Goal: Task Accomplishment & Management: Manage account settings

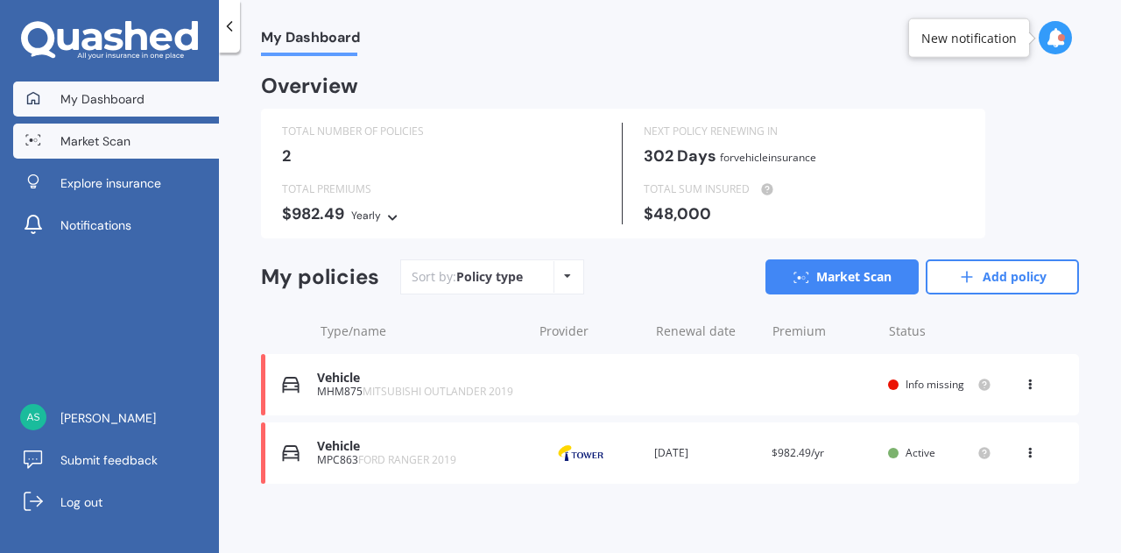
click at [121, 136] on span "Market Scan" at bounding box center [95, 141] width 70 height 18
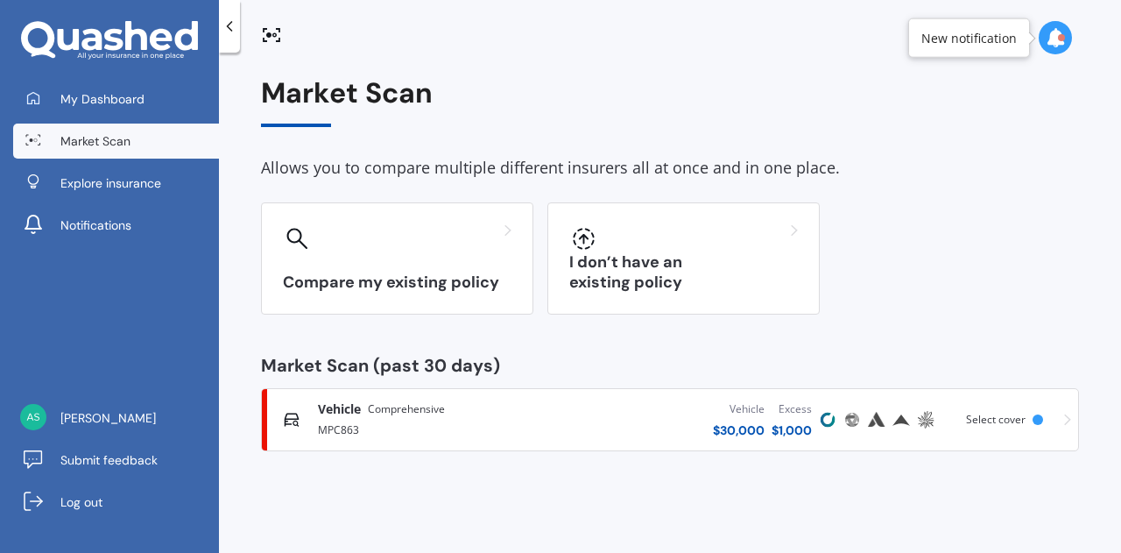
click at [447, 407] on div "Vehicle Comprehensive" at bounding box center [433, 409] width 231 height 18
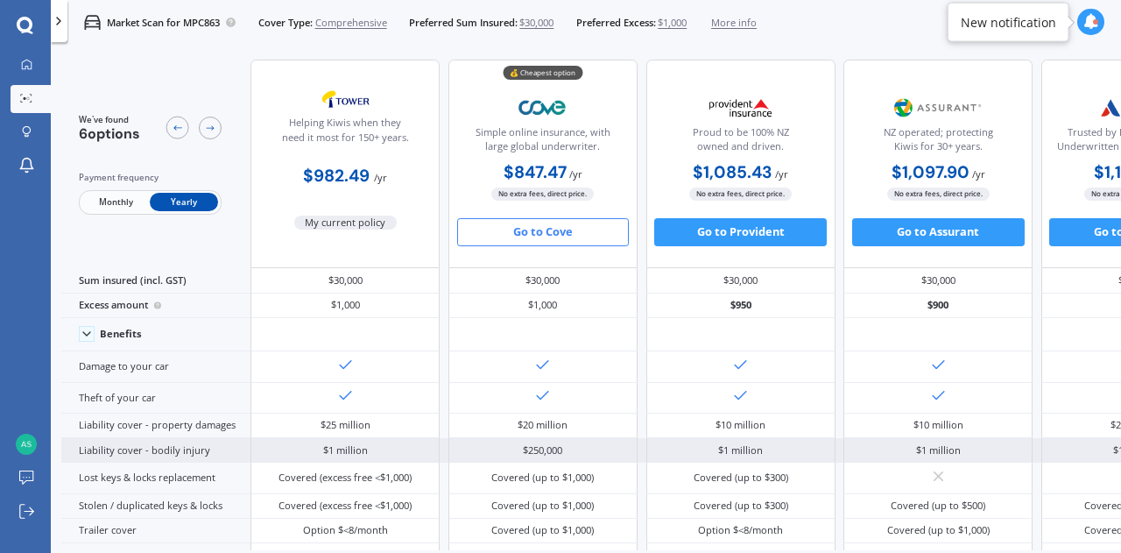
click at [377, 438] on div "$1 million" at bounding box center [344, 450] width 189 height 25
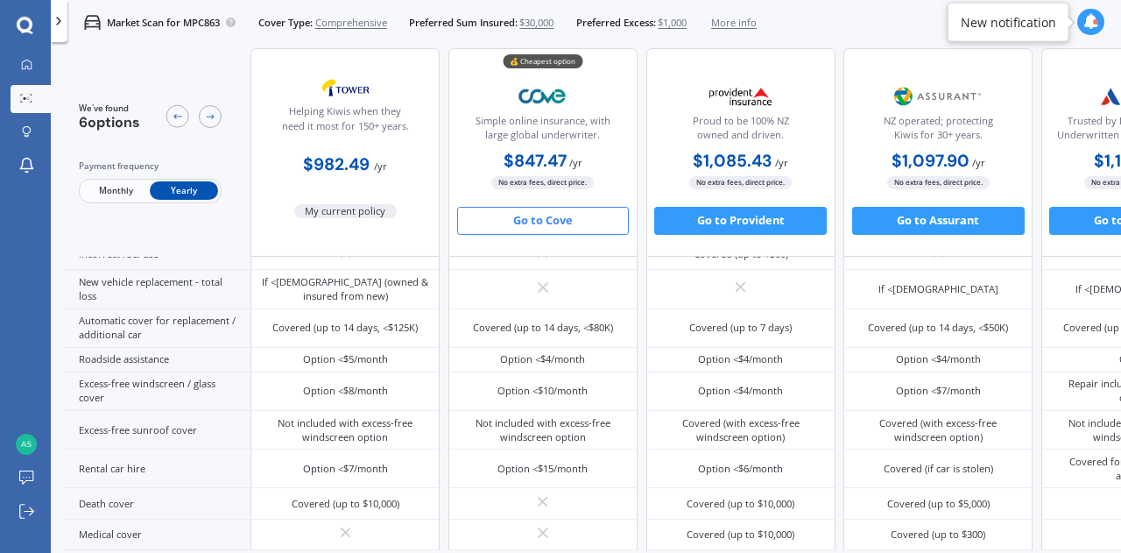
scroll to position [462, 0]
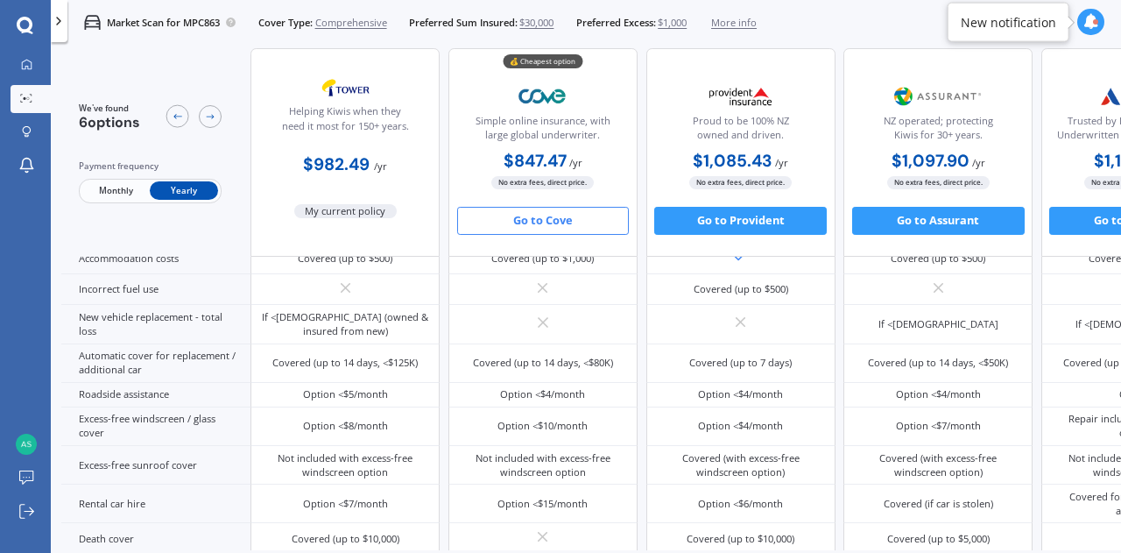
click at [576, 221] on button "Go to Cove" at bounding box center [543, 221] width 173 height 28
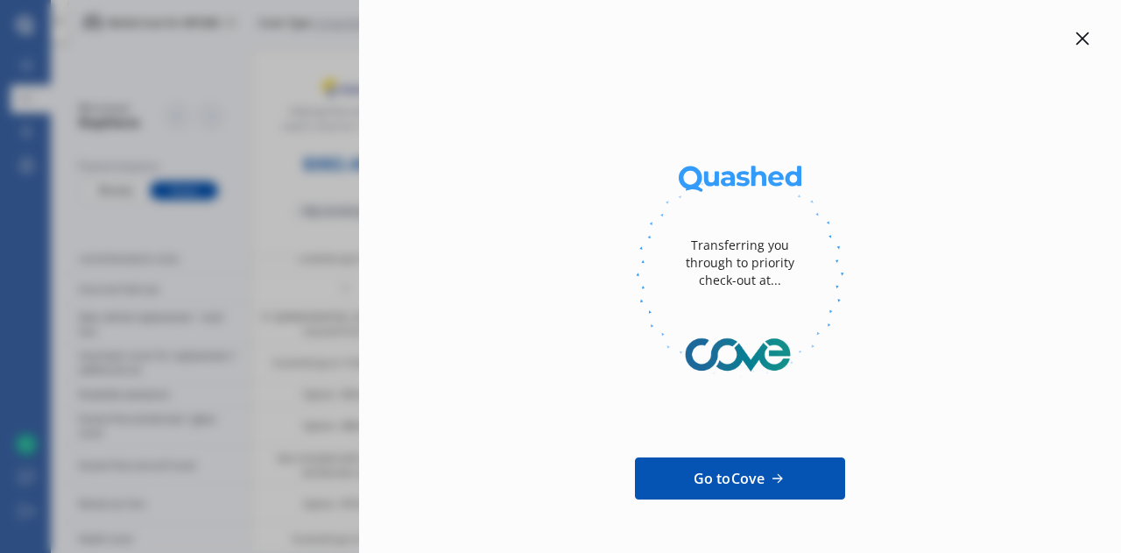
click at [222, 36] on div "Transferring you through to priority check-out at... Go to Cove Trusted & loved…" at bounding box center [560, 276] width 1121 height 553
click at [1076, 35] on icon at bounding box center [1082, 38] width 13 height 13
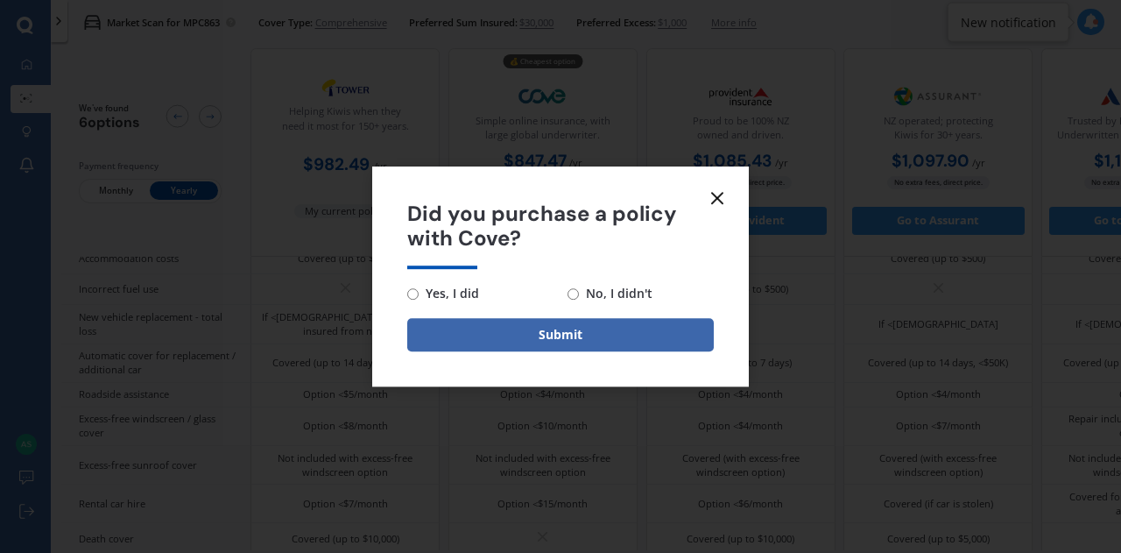
click at [722, 201] on line at bounding box center [717, 198] width 11 height 11
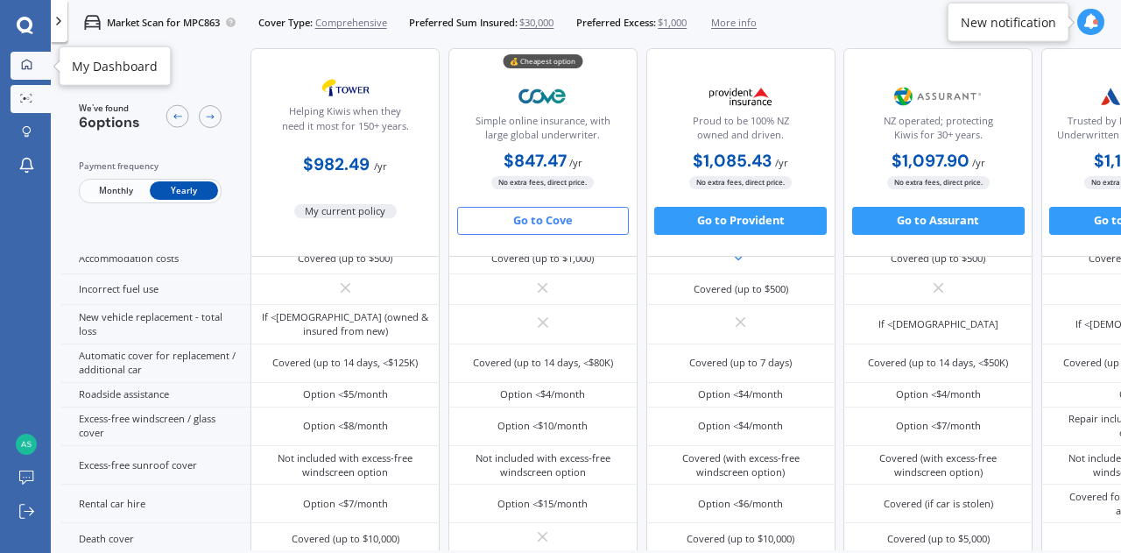
click at [25, 60] on icon at bounding box center [26, 64] width 11 height 11
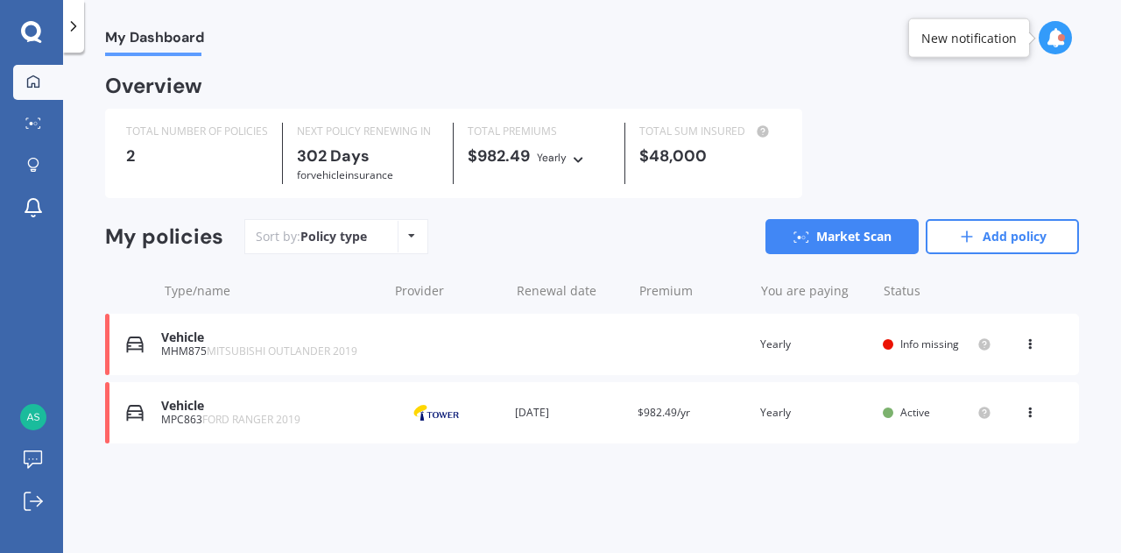
click at [252, 420] on span "FORD RANGER 2019" at bounding box center [251, 419] width 98 height 15
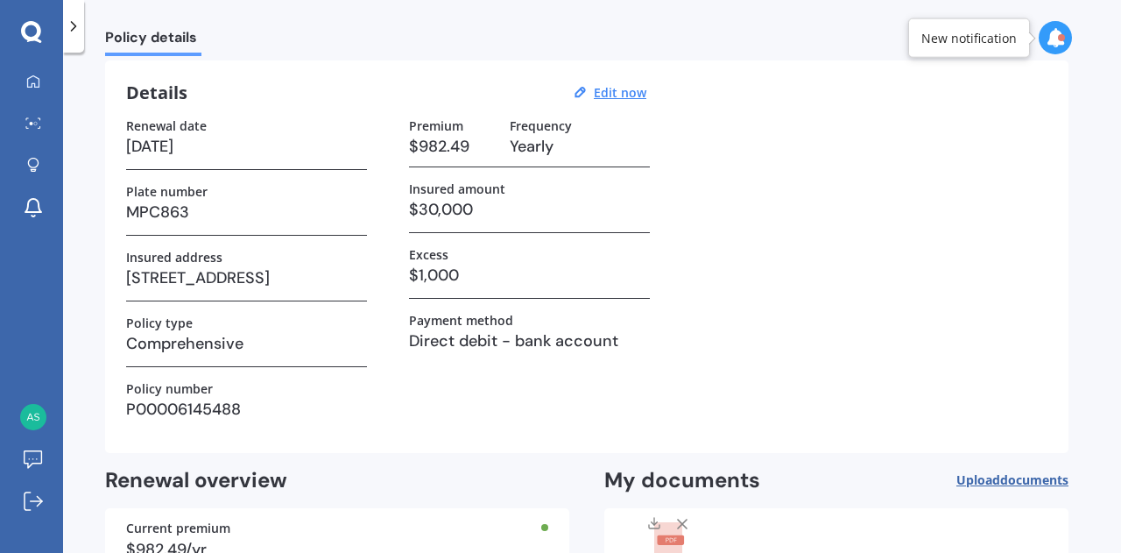
scroll to position [0, 0]
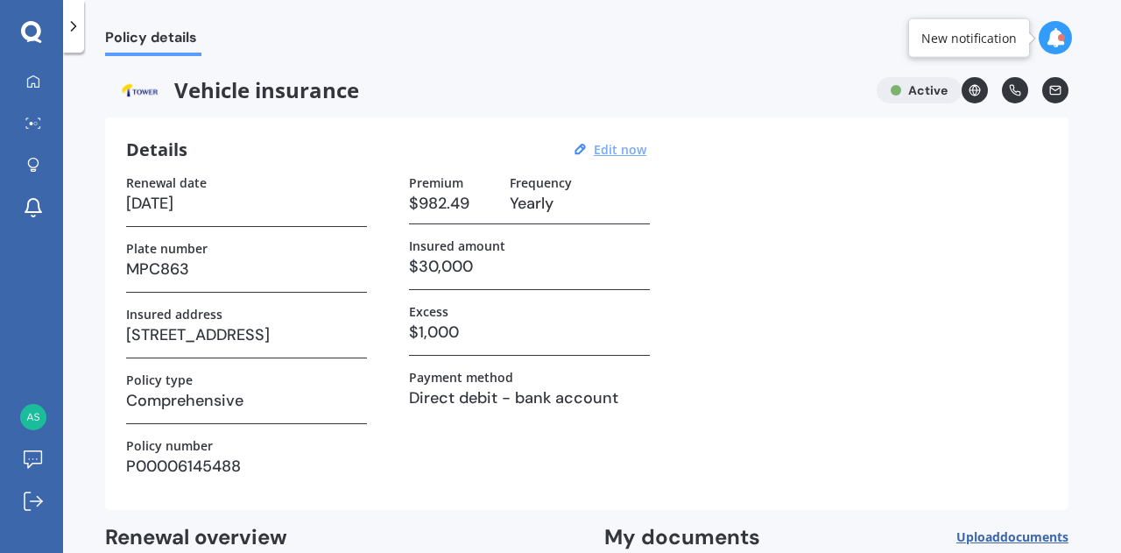
click at [629, 153] on u "Edit now" at bounding box center [620, 149] width 53 height 17
select select "14"
select select "06"
select select "2026"
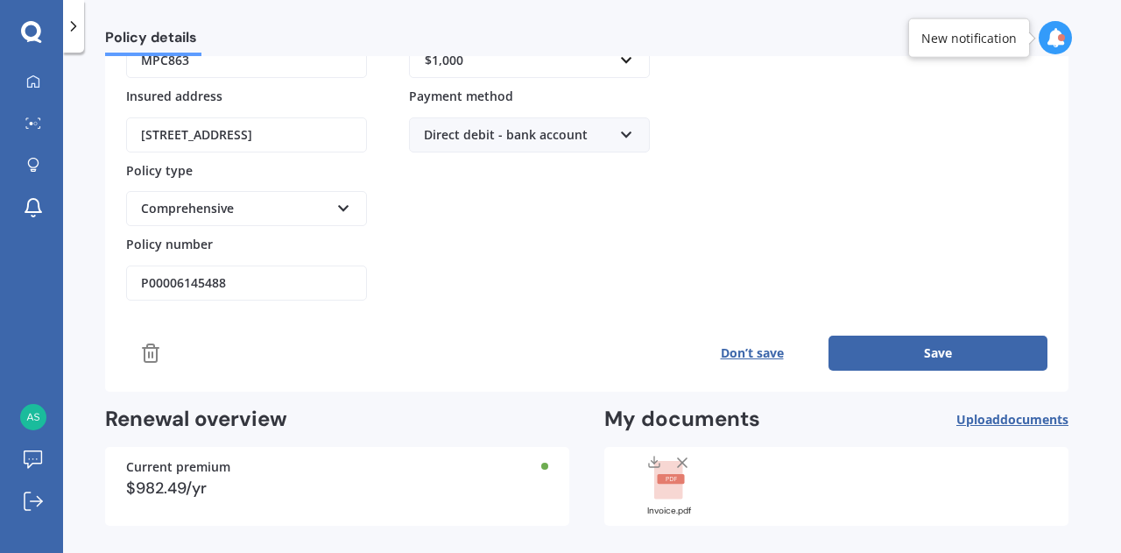
scroll to position [317, 0]
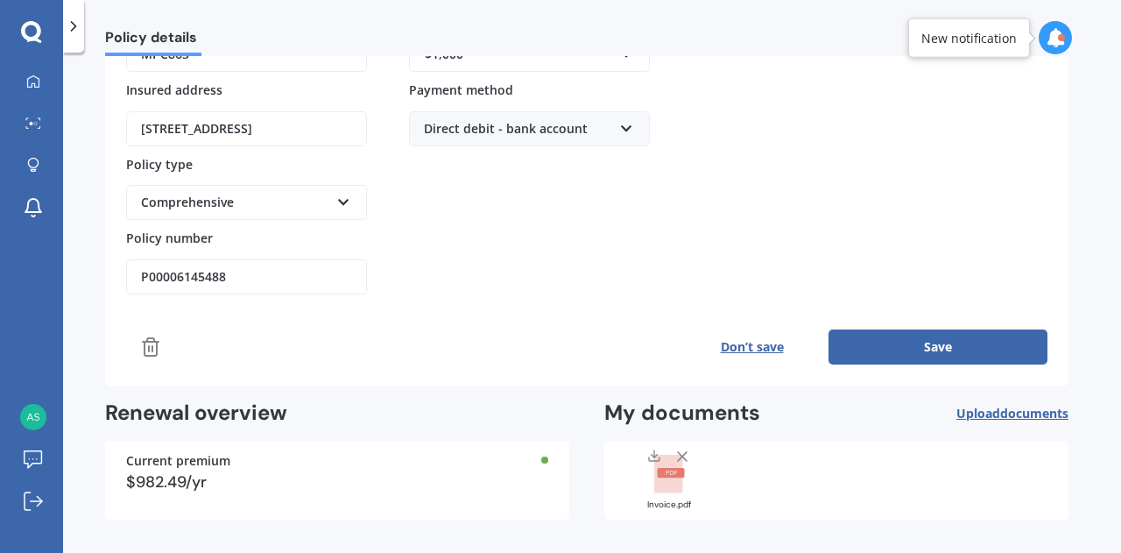
click at [892, 346] on button "Save" at bounding box center [937, 346] width 219 height 35
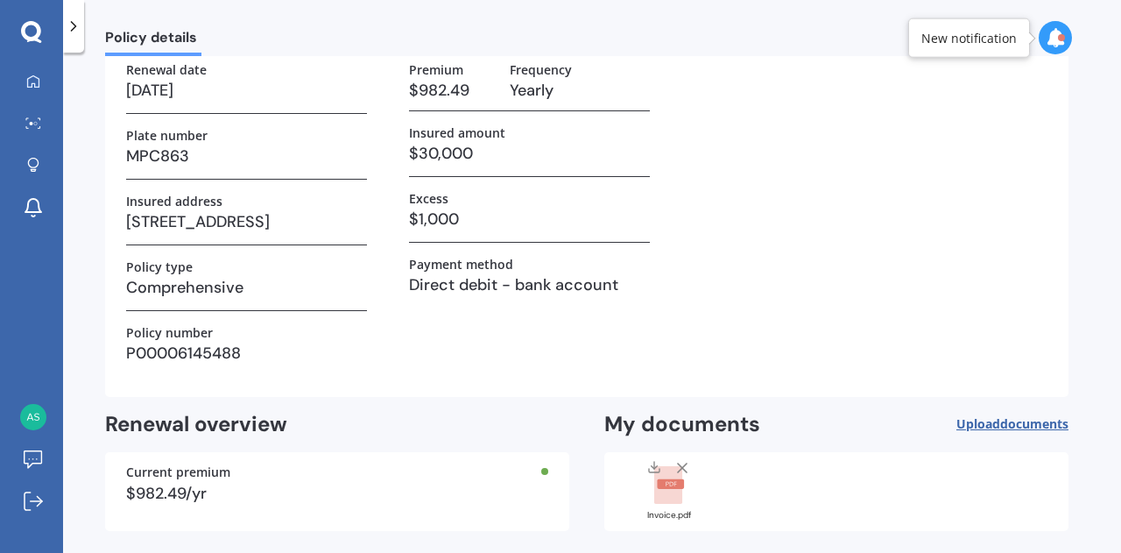
scroll to position [184, 0]
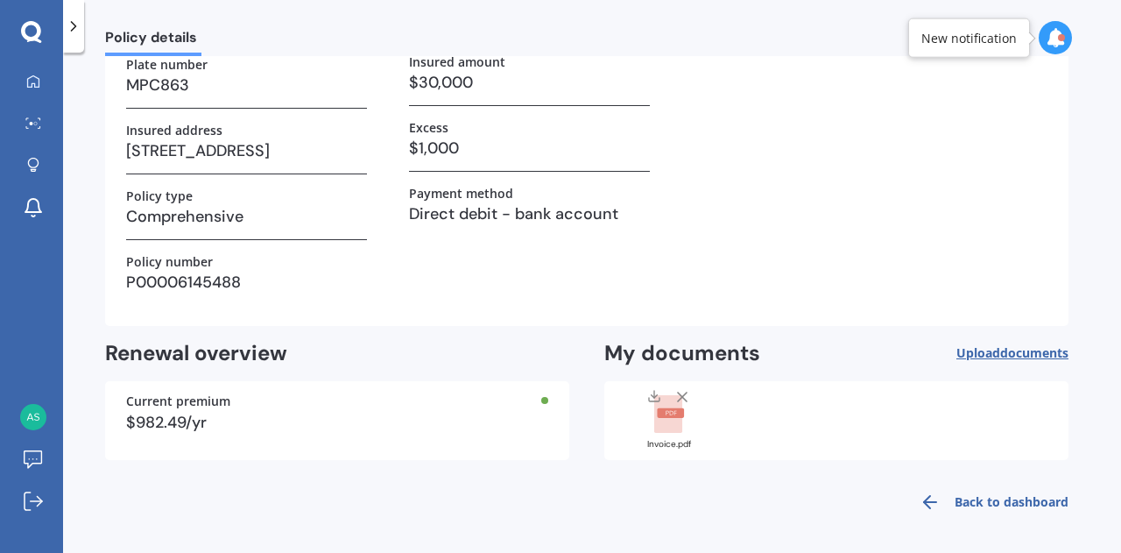
click at [667, 416] on rect at bounding box center [668, 414] width 28 height 39
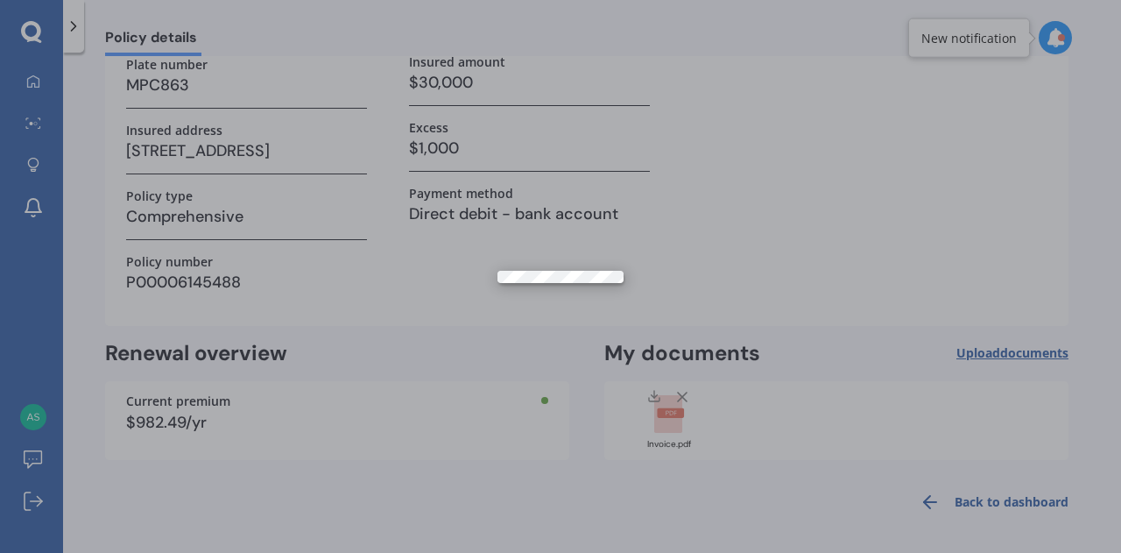
click at [793, 192] on div at bounding box center [560, 276] width 1121 height 553
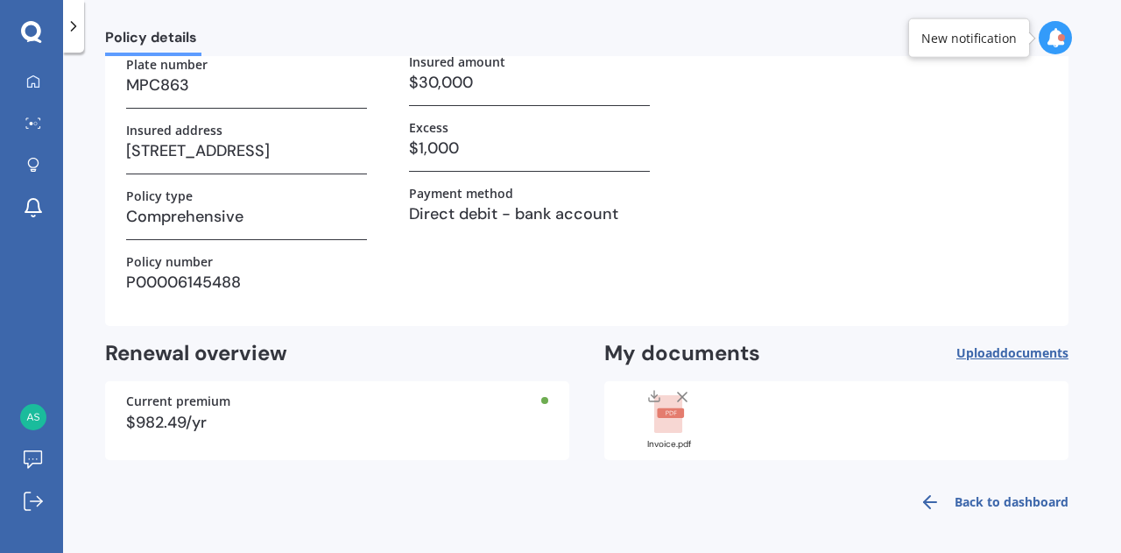
click at [662, 408] on rect at bounding box center [670, 413] width 27 height 10
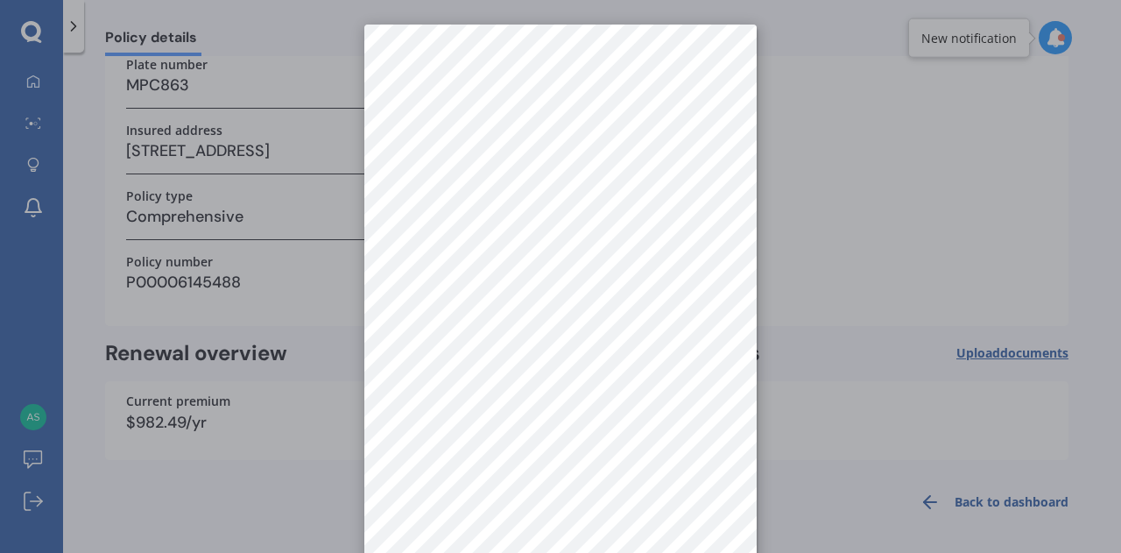
click at [832, 220] on div at bounding box center [560, 276] width 1121 height 553
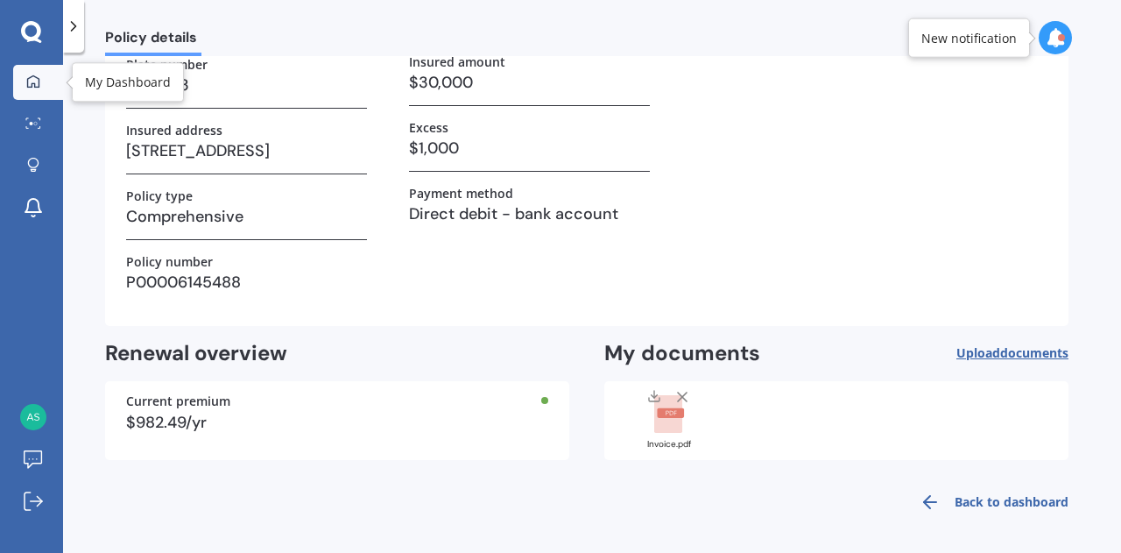
click at [31, 93] on link "My Dashboard" at bounding box center [38, 82] width 50 height 35
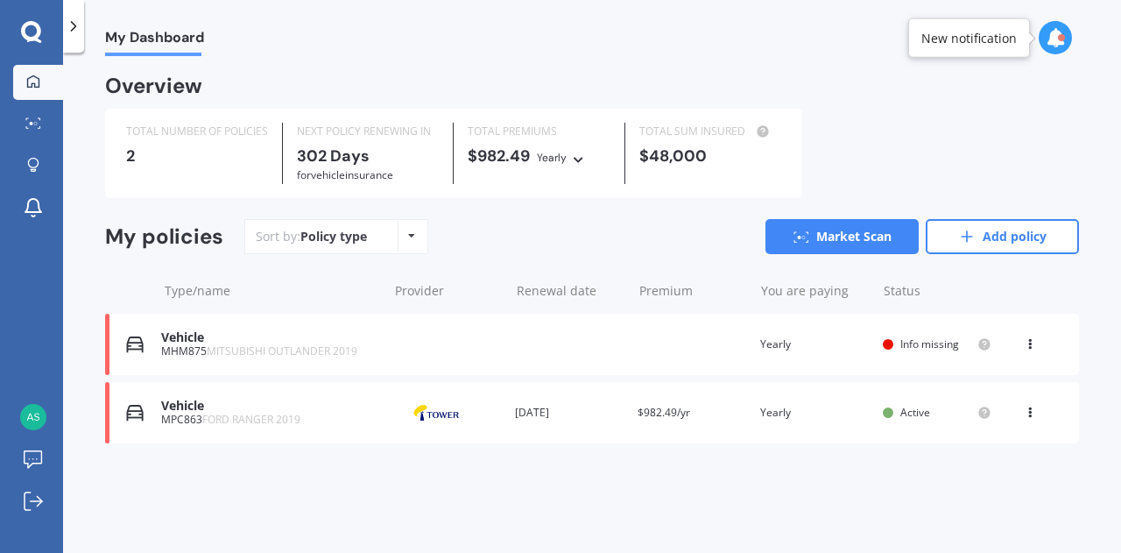
scroll to position [0, 0]
click at [795, 231] on icon at bounding box center [801, 236] width 16 height 11
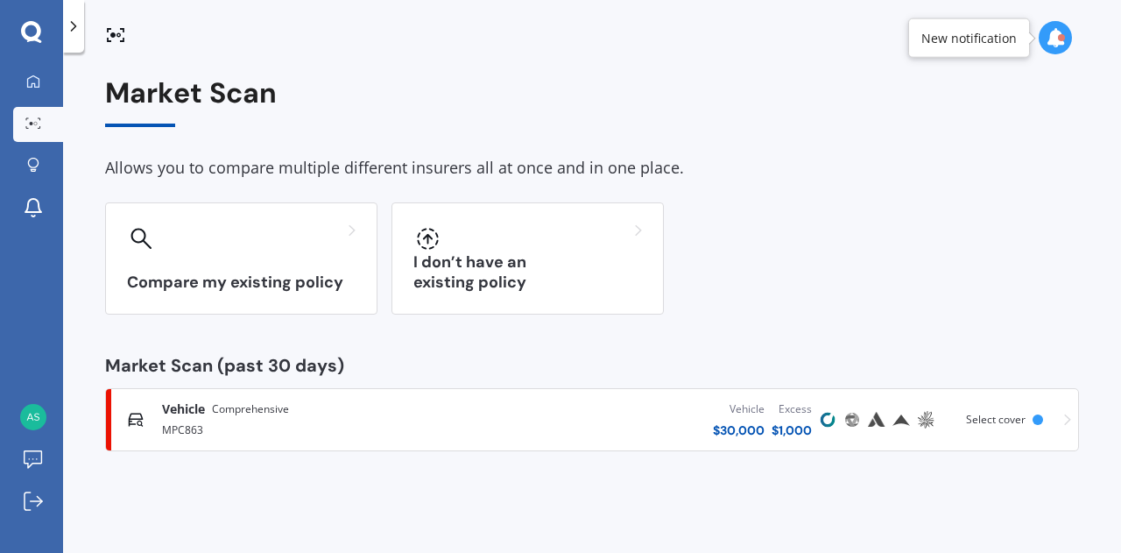
click at [402, 422] on div "MPC863" at bounding box center [316, 428] width 309 height 21
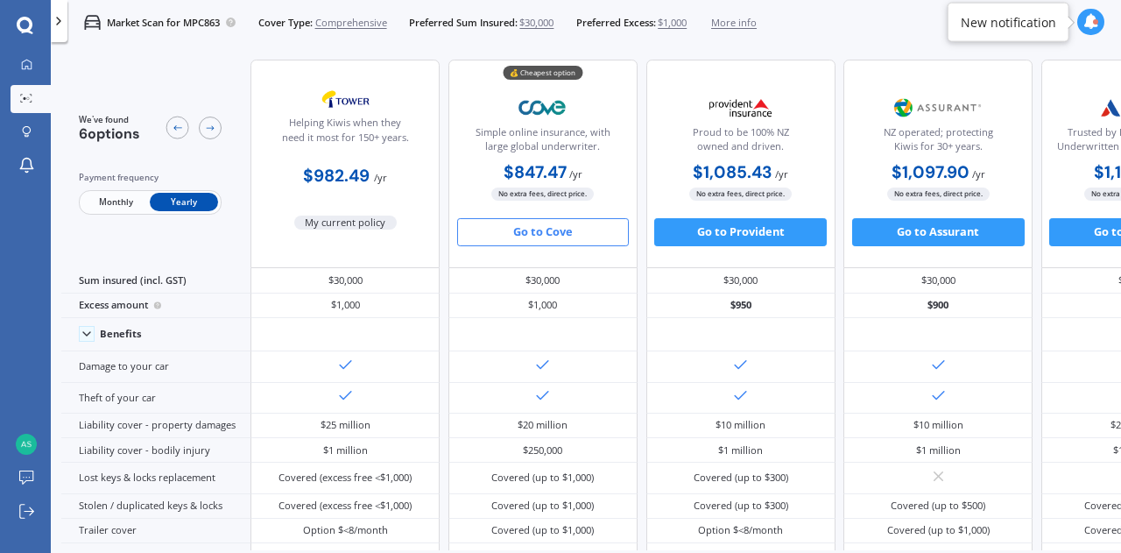
click at [552, 230] on button "Go to Cove" at bounding box center [543, 232] width 173 height 28
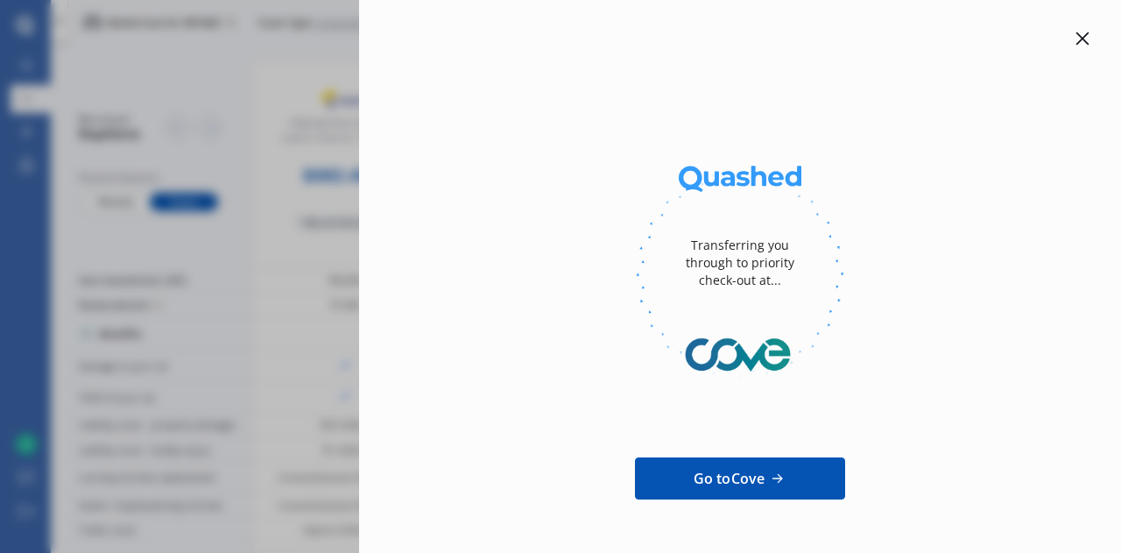
click at [1078, 32] on icon at bounding box center [1082, 39] width 14 height 14
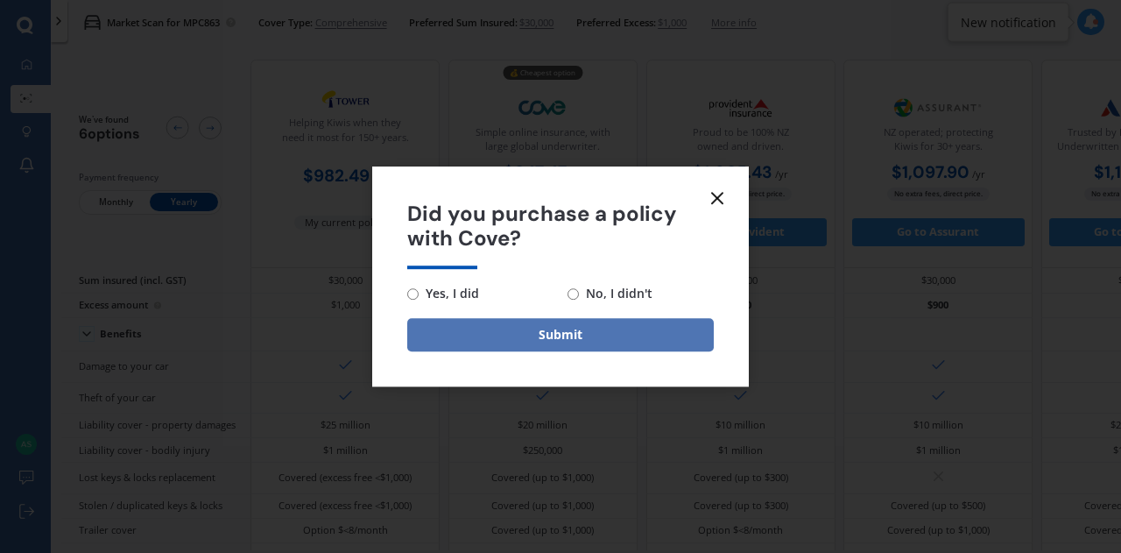
click at [638, 328] on button "Submit" at bounding box center [560, 334] width 307 height 33
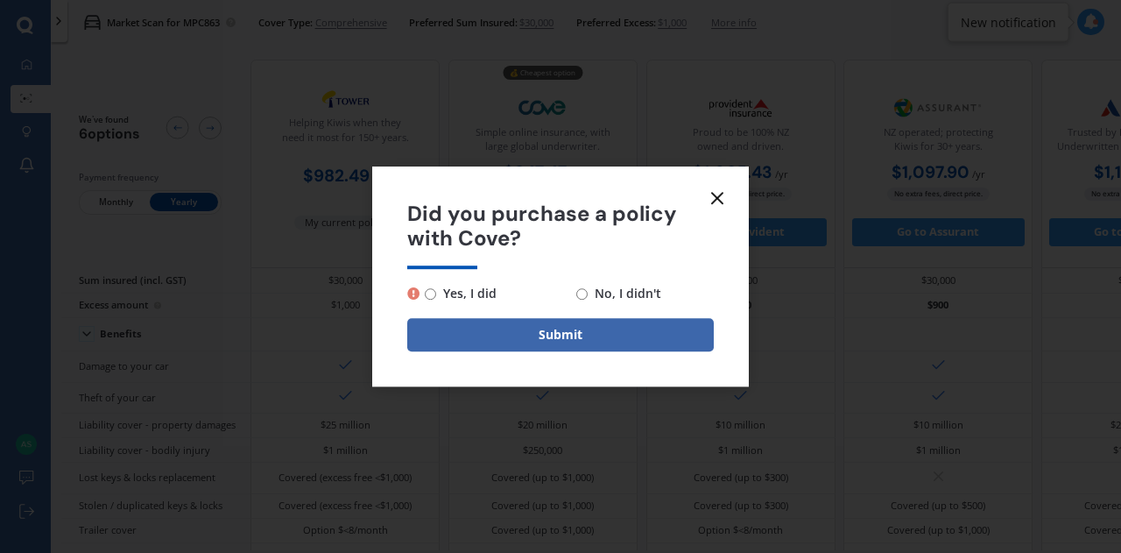
click at [722, 199] on icon at bounding box center [717, 197] width 21 height 21
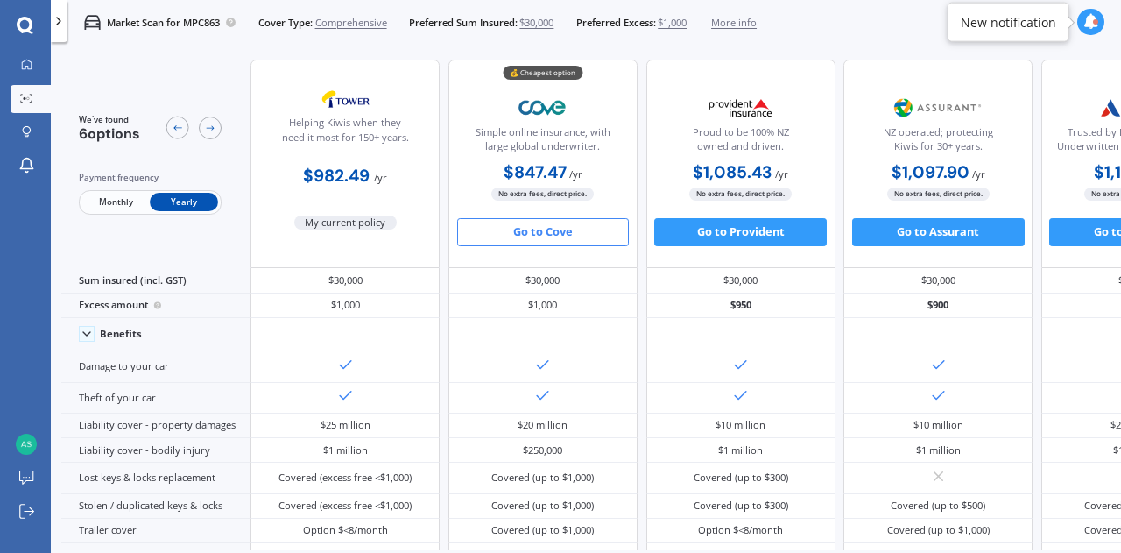
click at [59, 24] on icon at bounding box center [59, 21] width 14 height 14
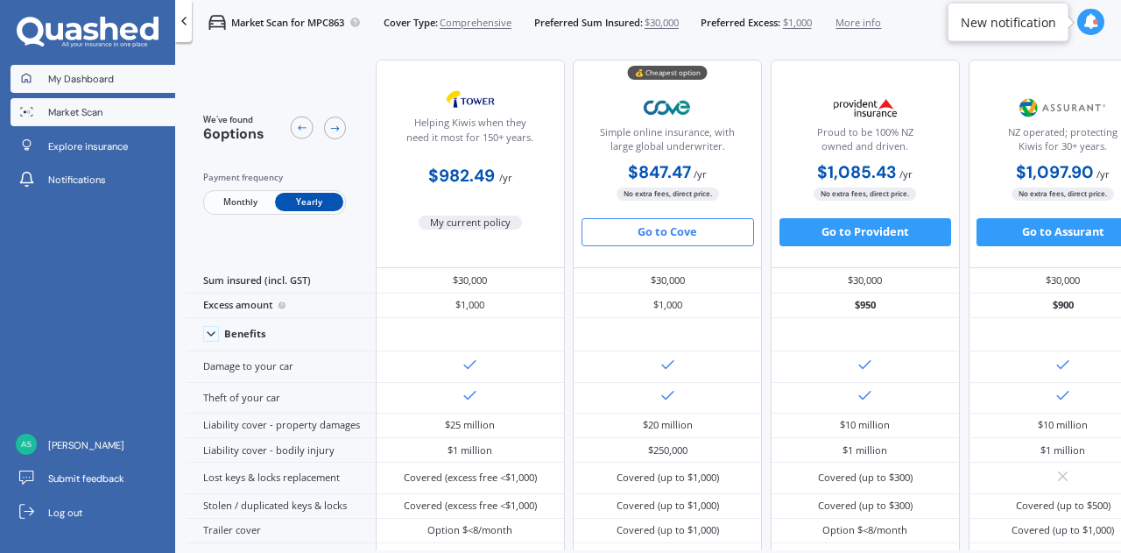
click at [79, 72] on span "My Dashboard" at bounding box center [81, 79] width 66 height 14
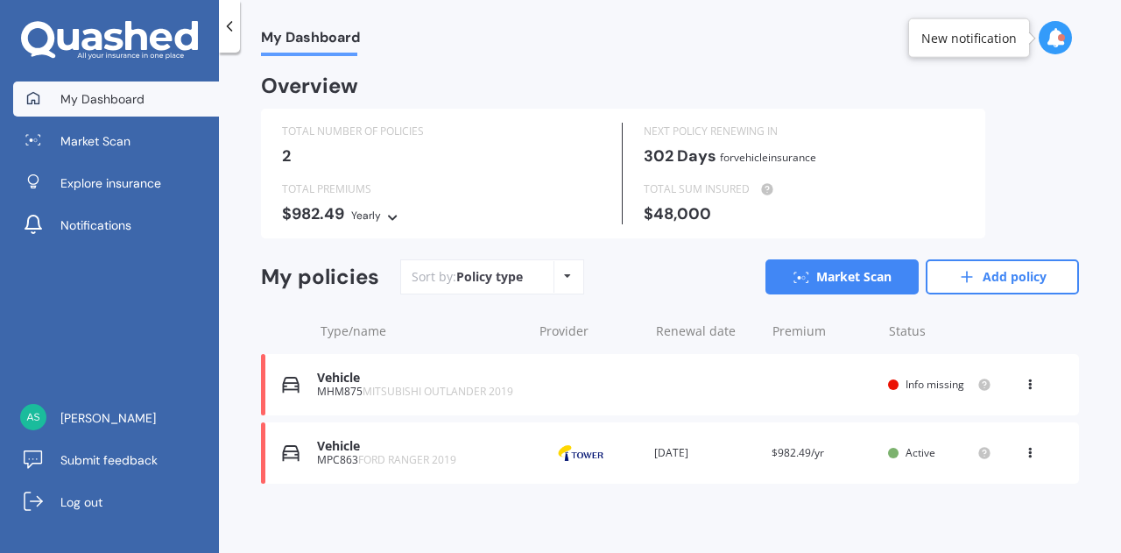
click at [1025, 457] on div "View option View policy Delete" at bounding box center [1032, 453] width 16 height 18
click at [986, 483] on div "View policy" at bounding box center [991, 486] width 173 height 35
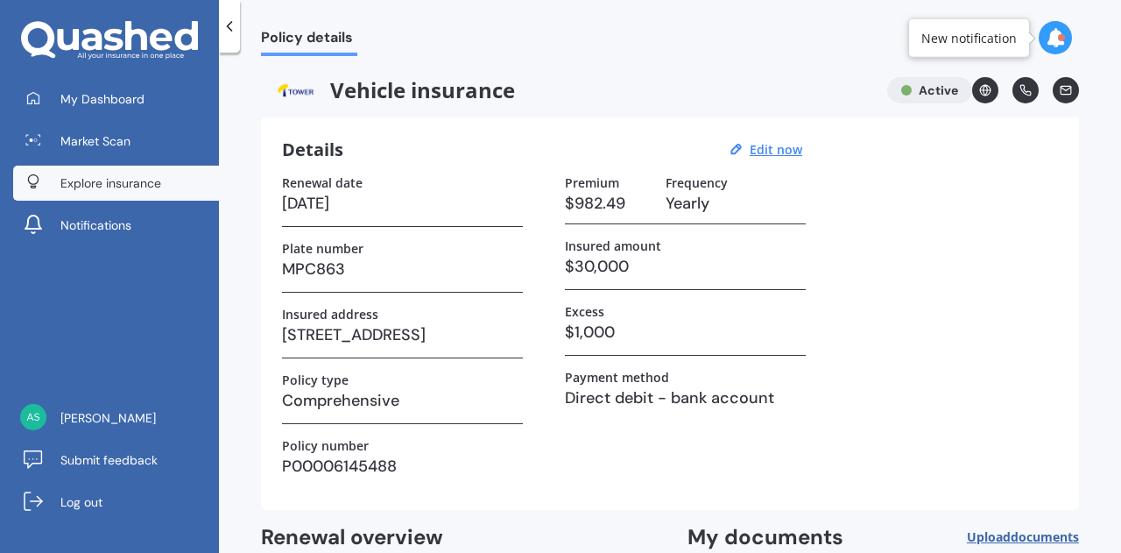
click at [117, 193] on link "Explore insurance" at bounding box center [116, 183] width 206 height 35
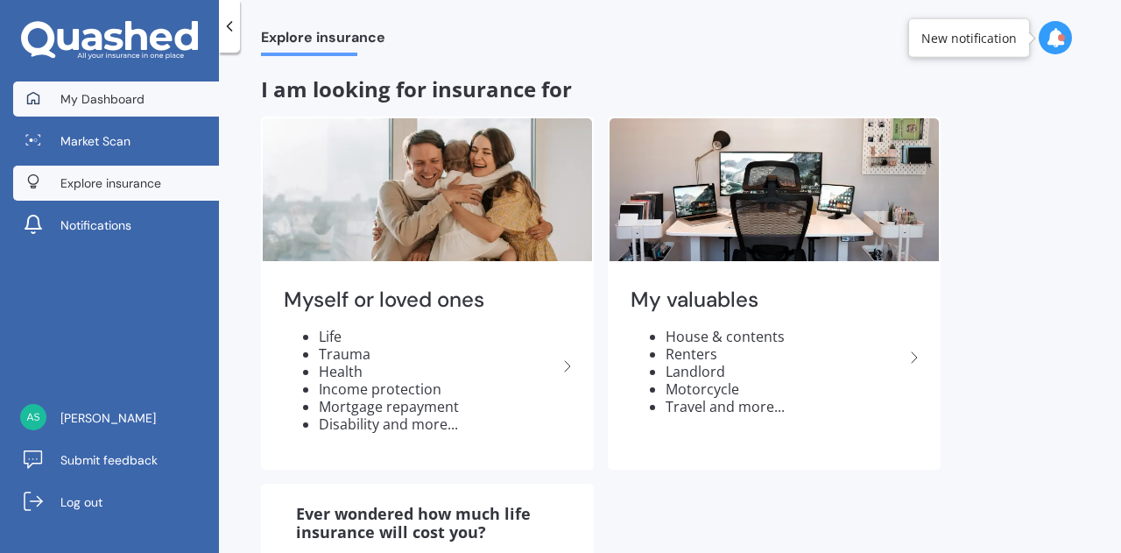
click at [126, 106] on span "My Dashboard" at bounding box center [102, 99] width 84 height 18
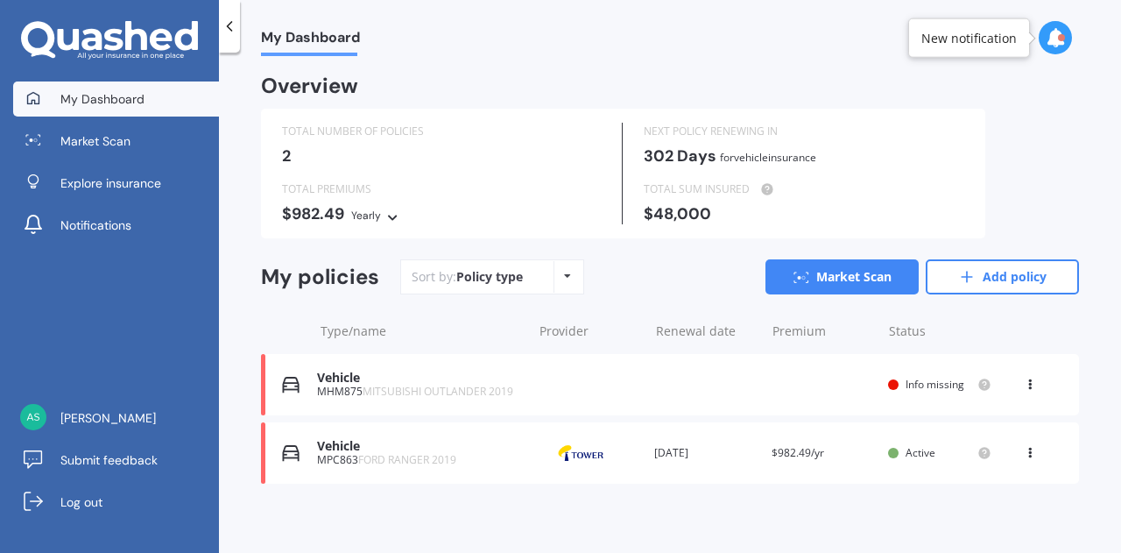
click at [440, 466] on div "Vehicle MPC863 FORD RANGER 2019 Provider Renewal date [DATE] Premium $982.49/yr…" at bounding box center [670, 452] width 818 height 61
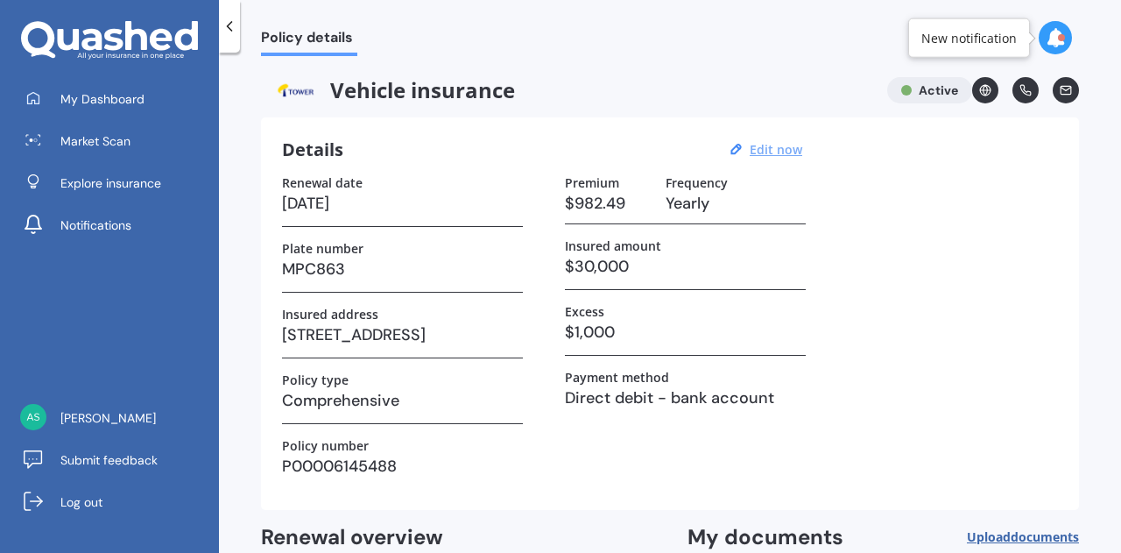
click at [787, 147] on u "Edit now" at bounding box center [776, 149] width 53 height 17
select select "14"
select select "06"
select select "2026"
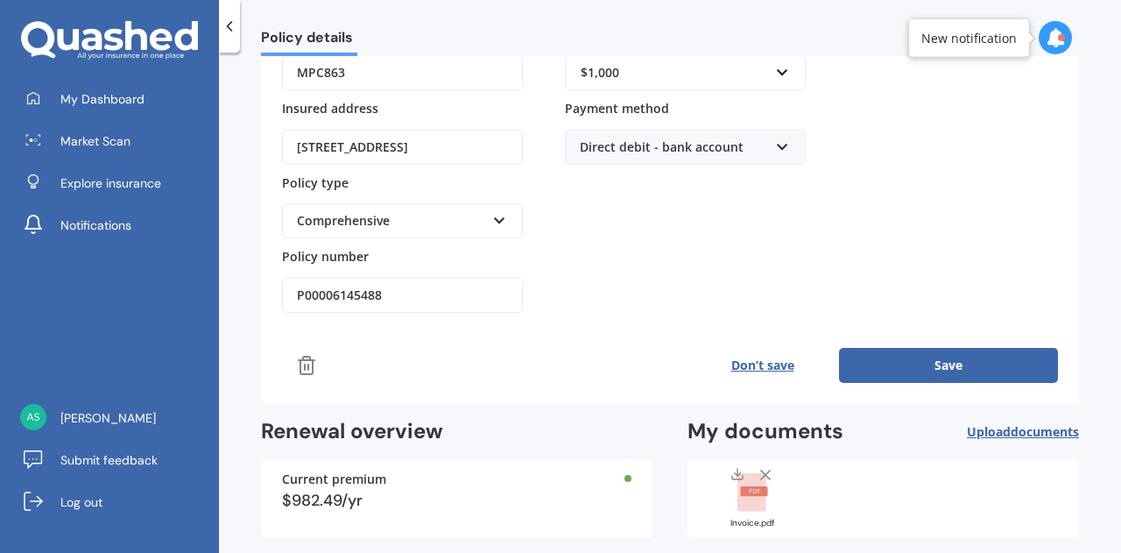
scroll to position [371, 0]
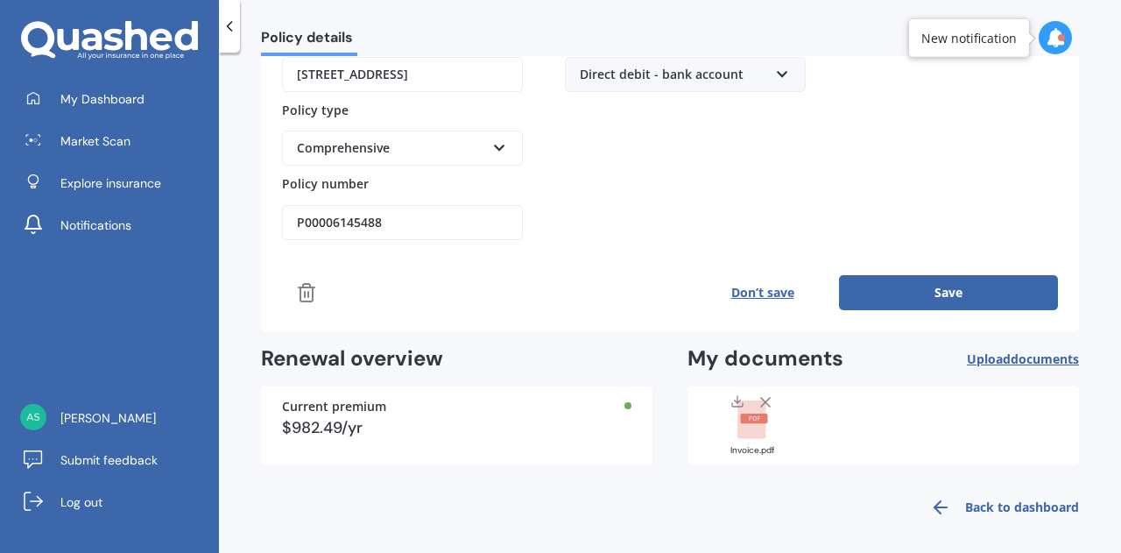
click at [737, 418] on rect at bounding box center [751, 419] width 28 height 39
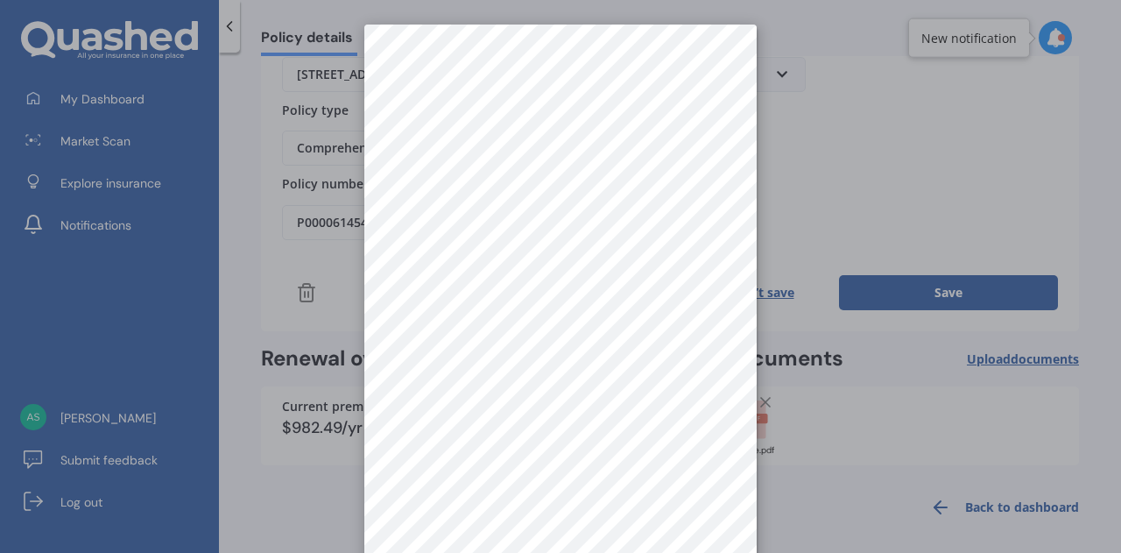
scroll to position [336, 0]
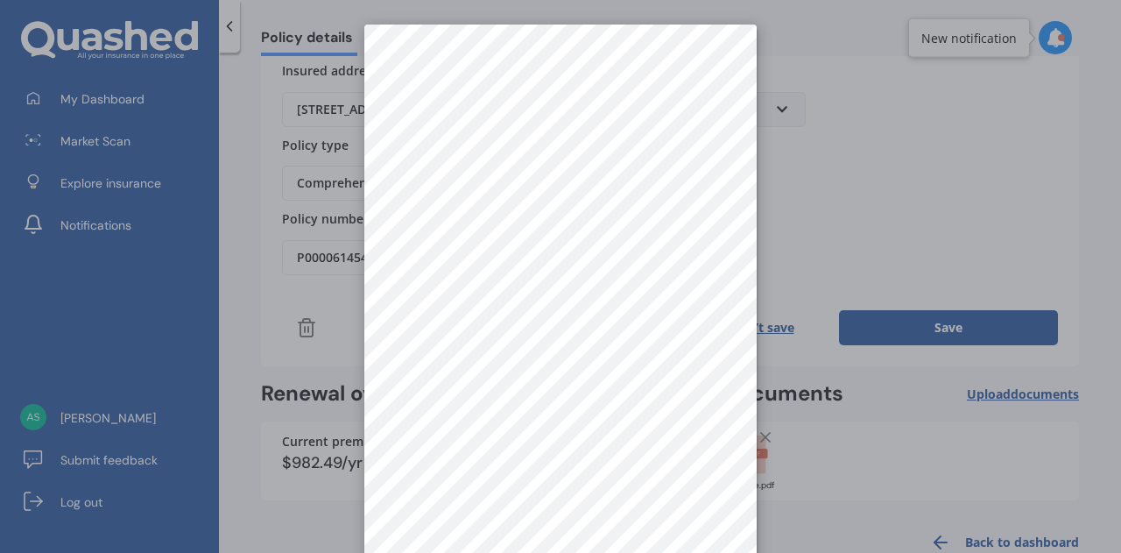
click at [825, 150] on div at bounding box center [560, 276] width 1121 height 553
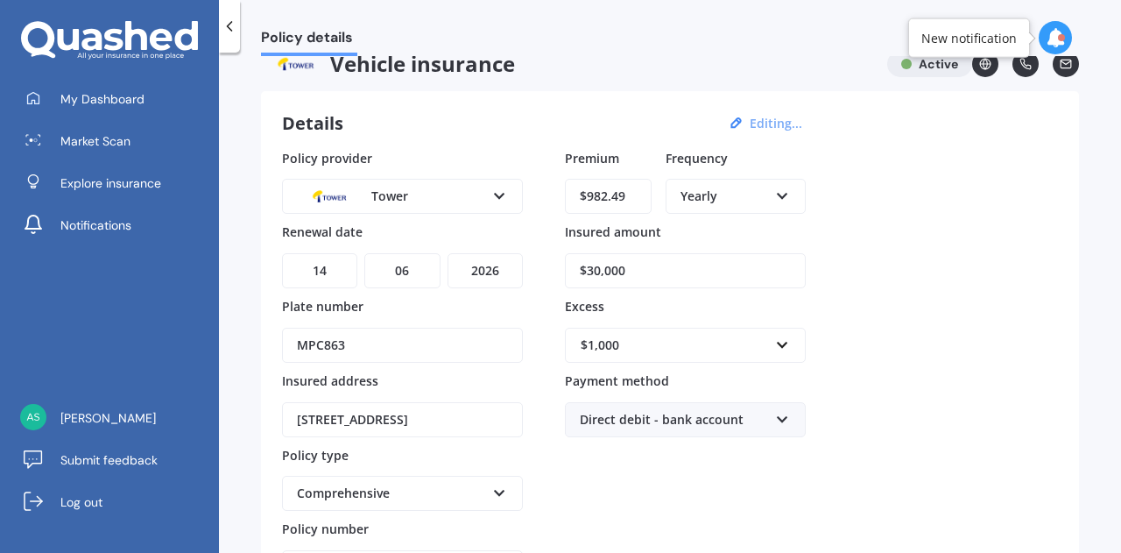
scroll to position [0, 0]
